Goal: Browse casually

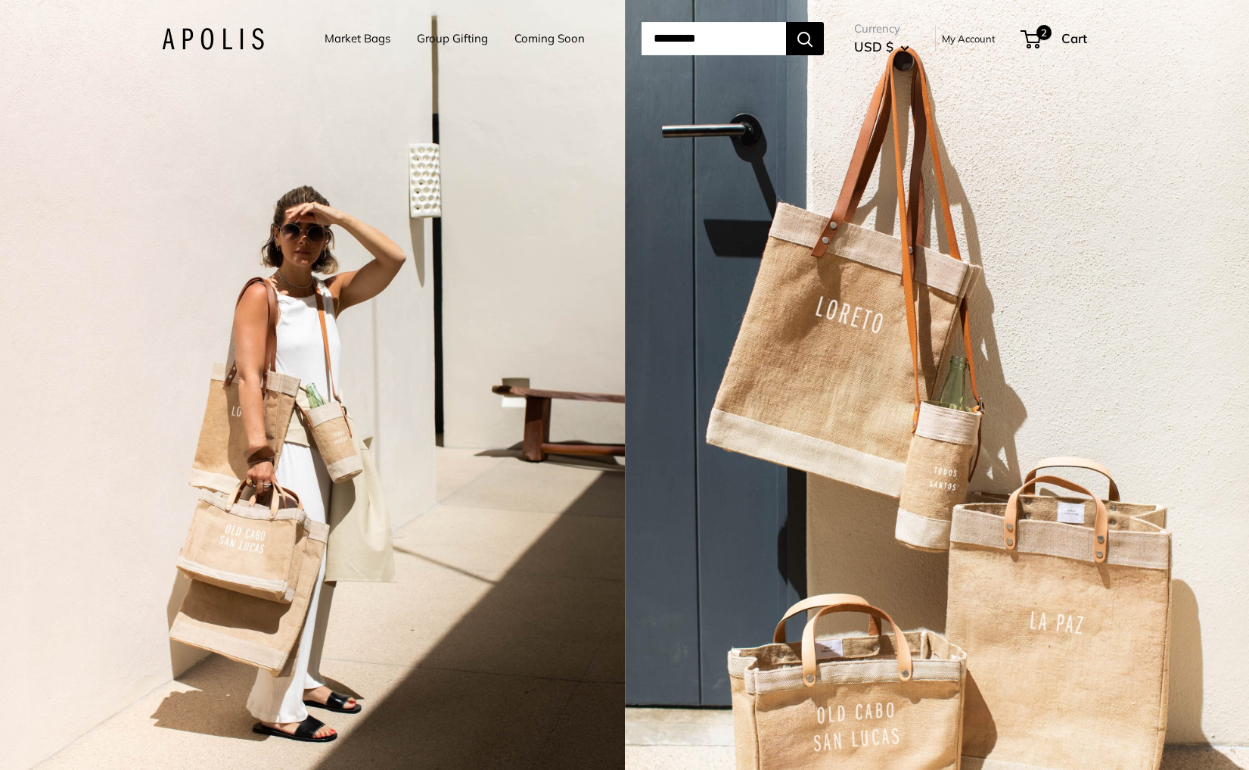
click at [556, 398] on div "2 / 5" at bounding box center [312, 385] width 625 height 770
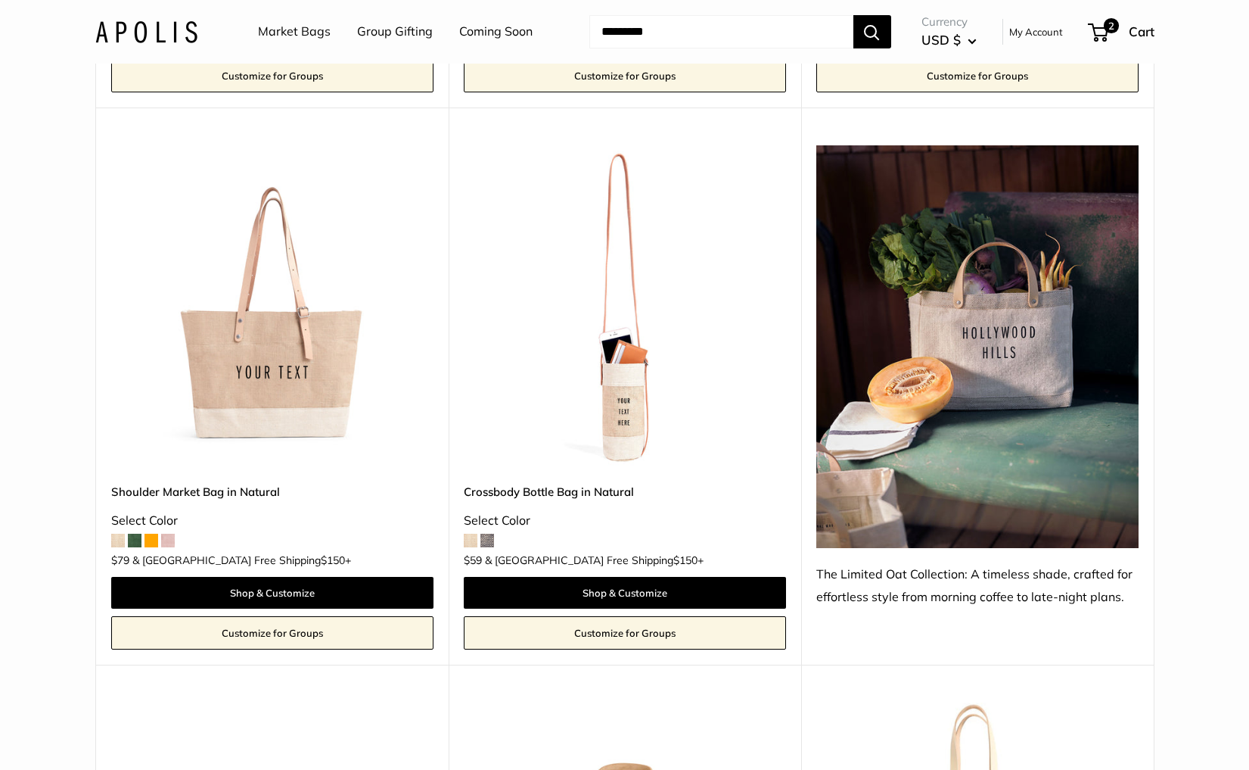
scroll to position [705, 0]
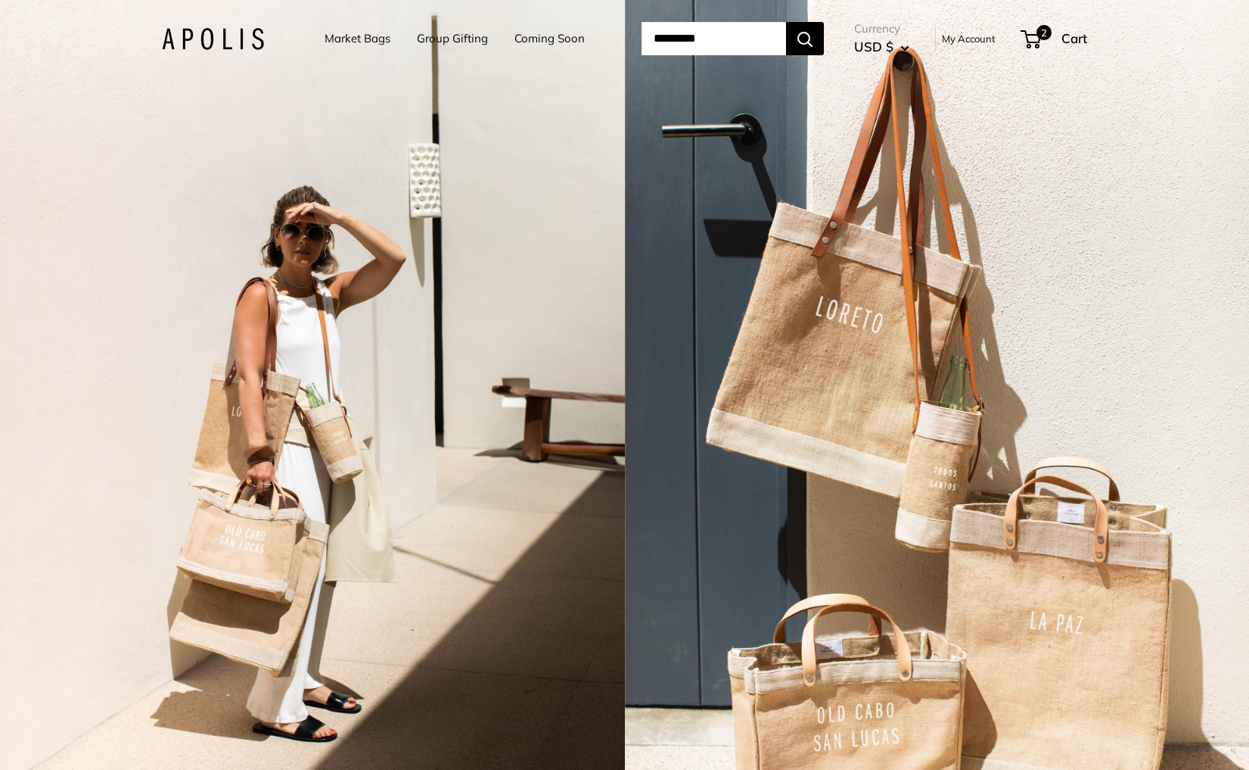
click at [408, 210] on div "2 / 5" at bounding box center [312, 385] width 625 height 770
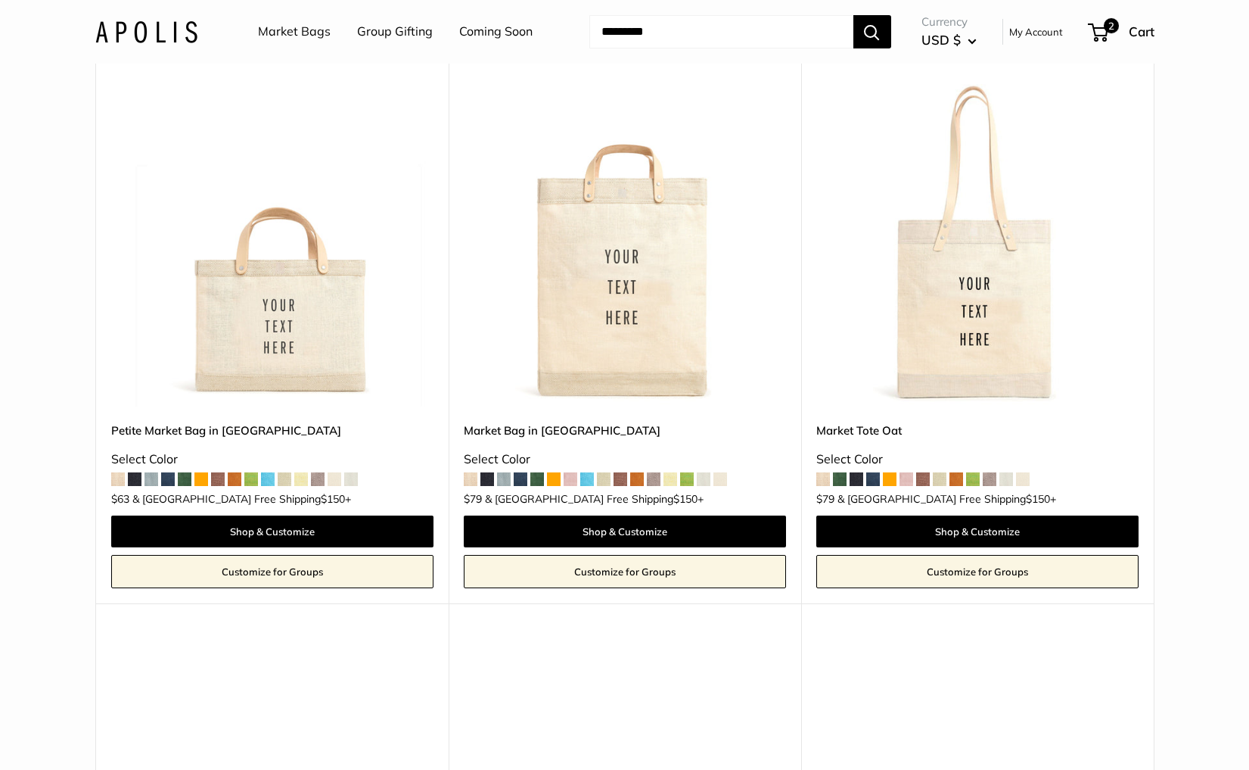
scroll to position [1316, 0]
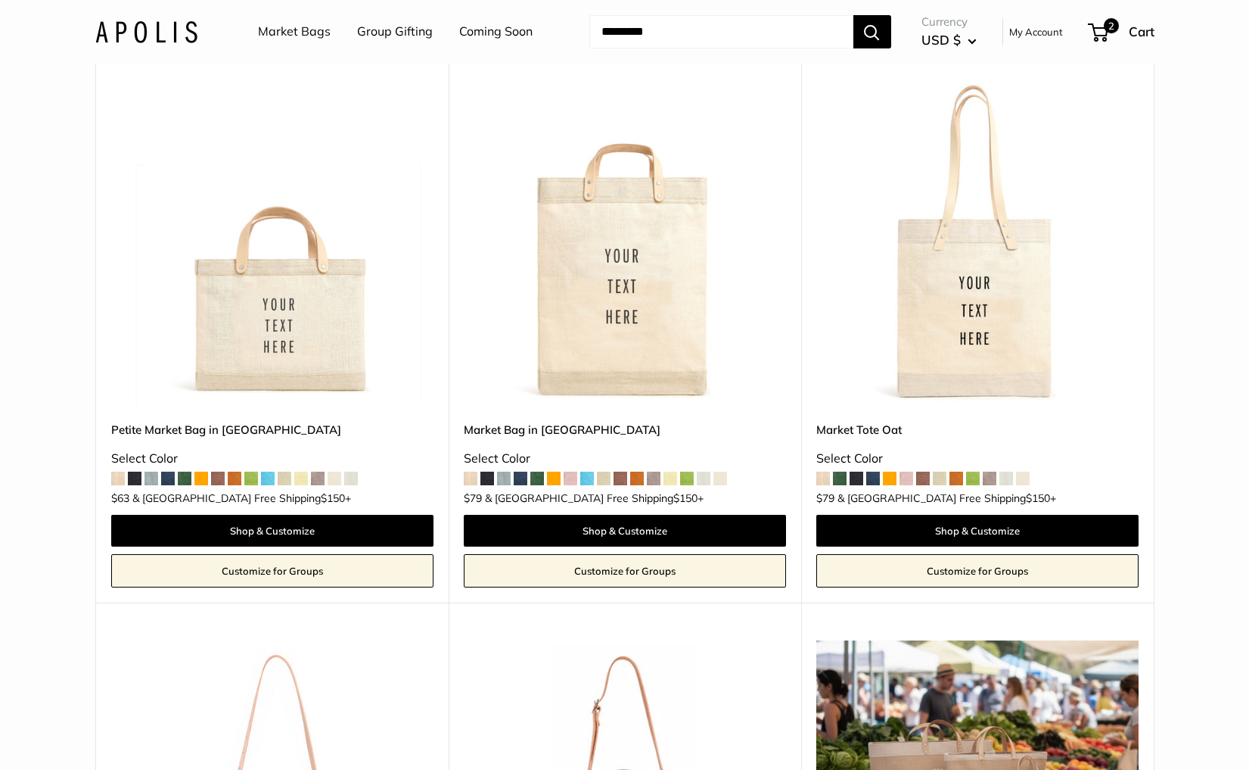
click at [0, 0] on img at bounding box center [0, 0] width 0 height 0
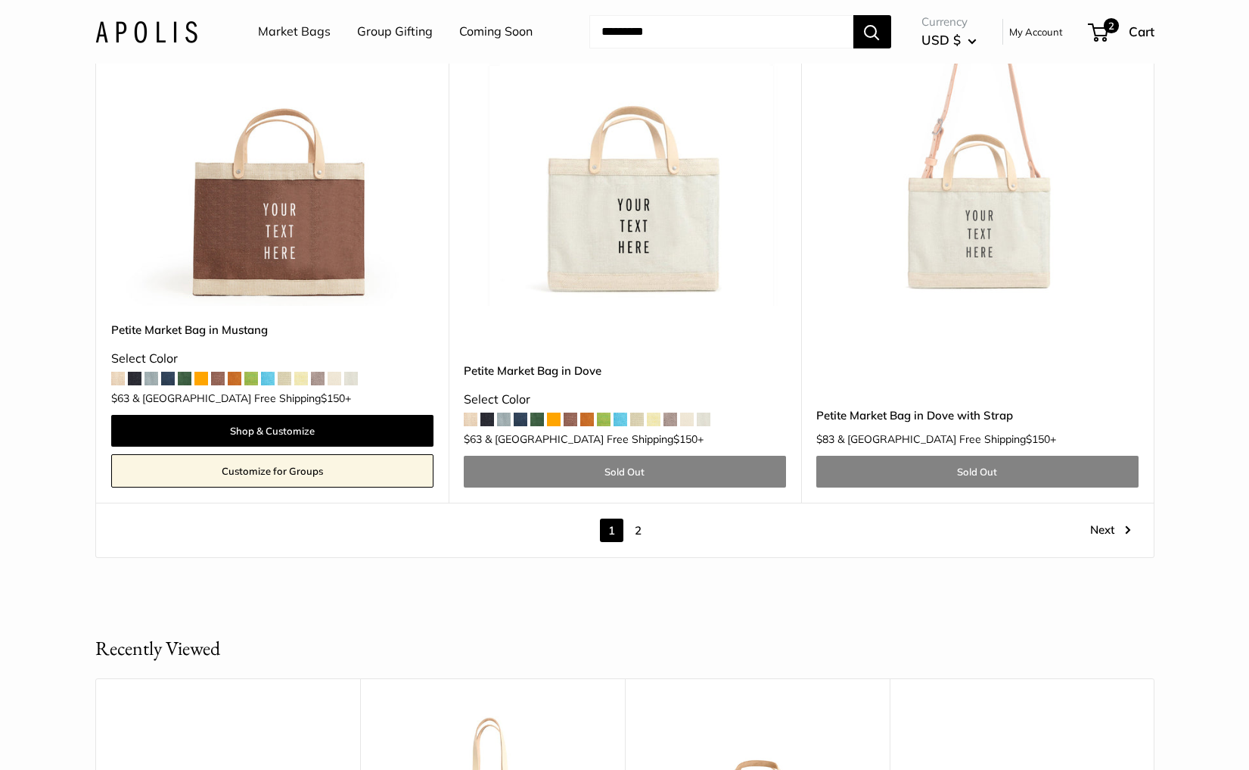
scroll to position [8671, 0]
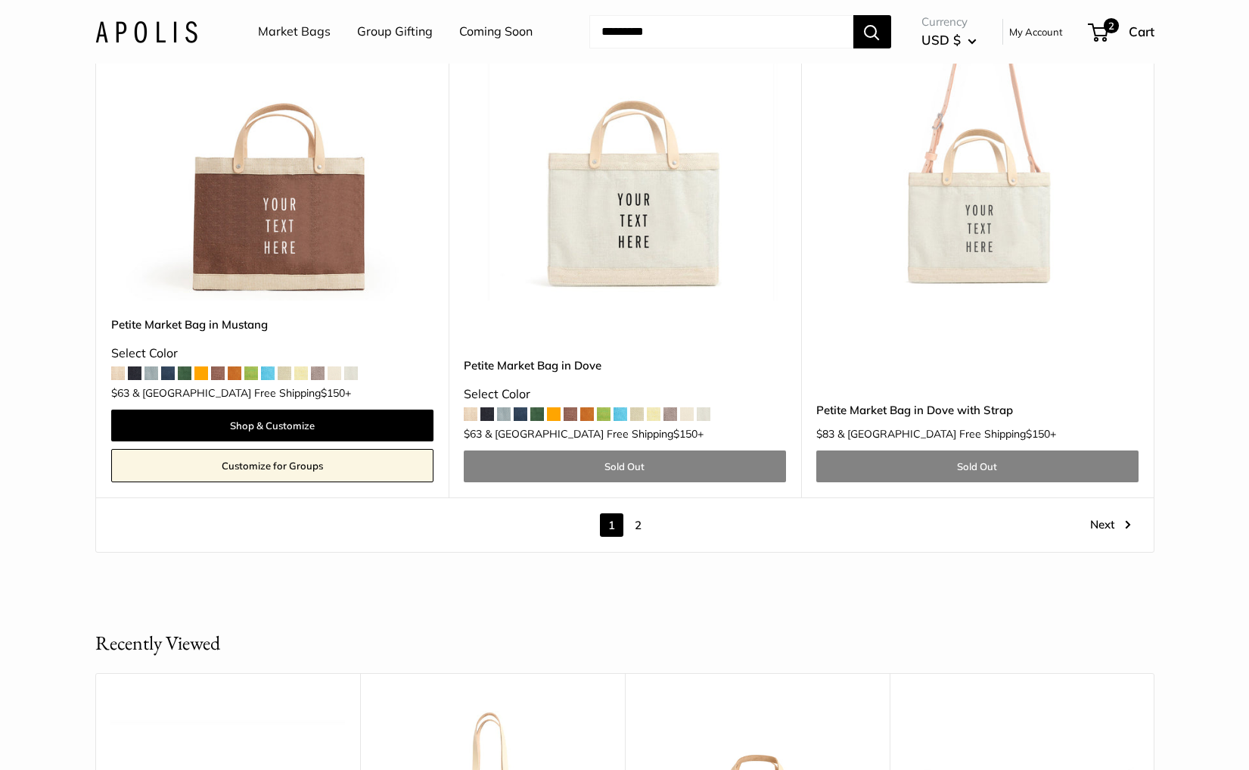
click at [639, 513] on link "2" at bounding box center [638, 524] width 23 height 23
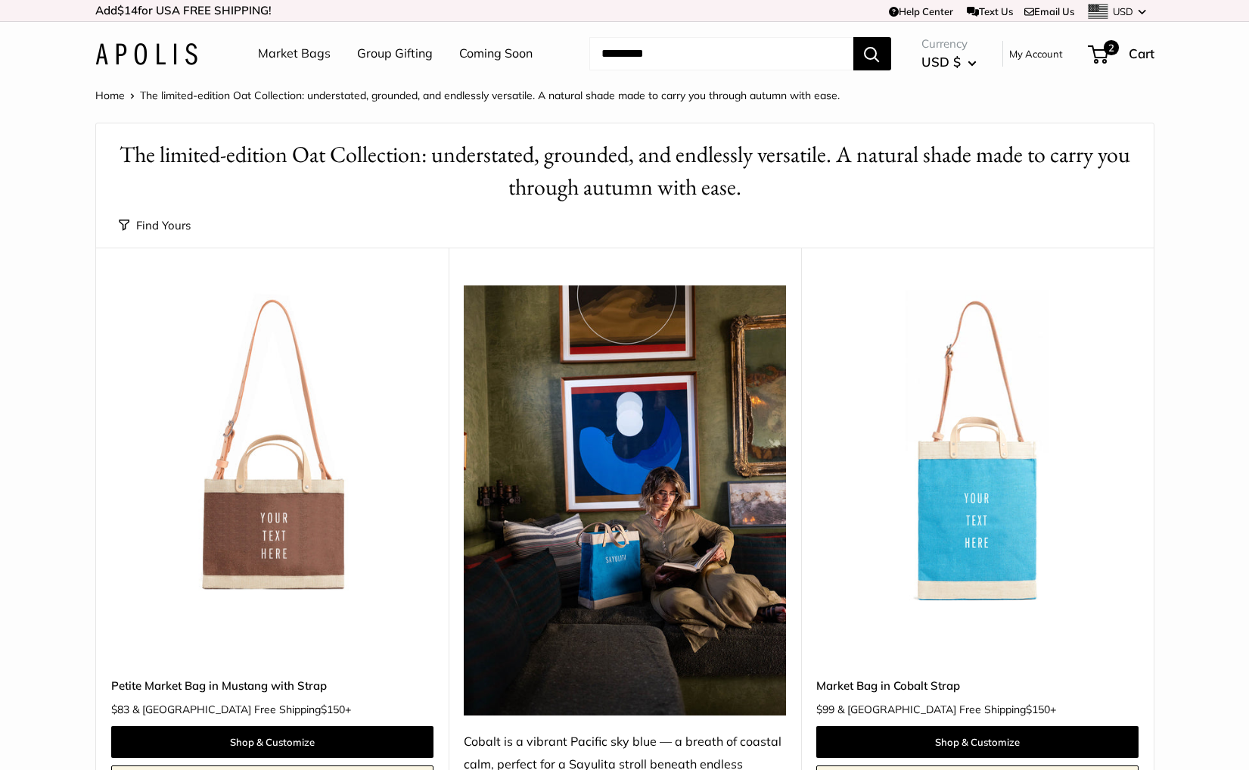
click at [176, 51] on img at bounding box center [146, 54] width 102 height 22
